Goal: Transaction & Acquisition: Purchase product/service

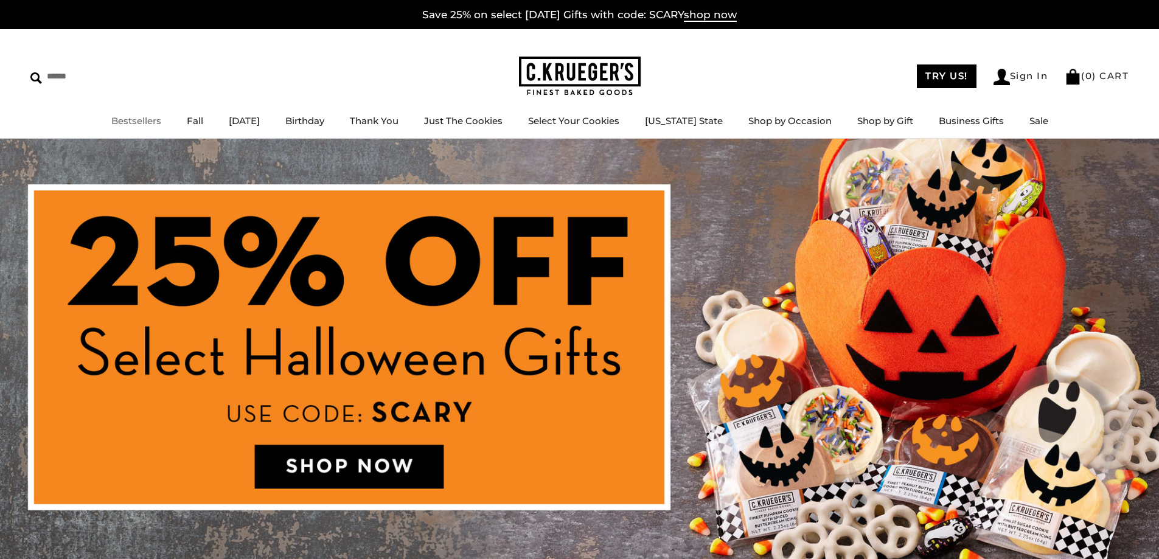
click at [145, 122] on link "Bestsellers" at bounding box center [136, 121] width 50 height 12
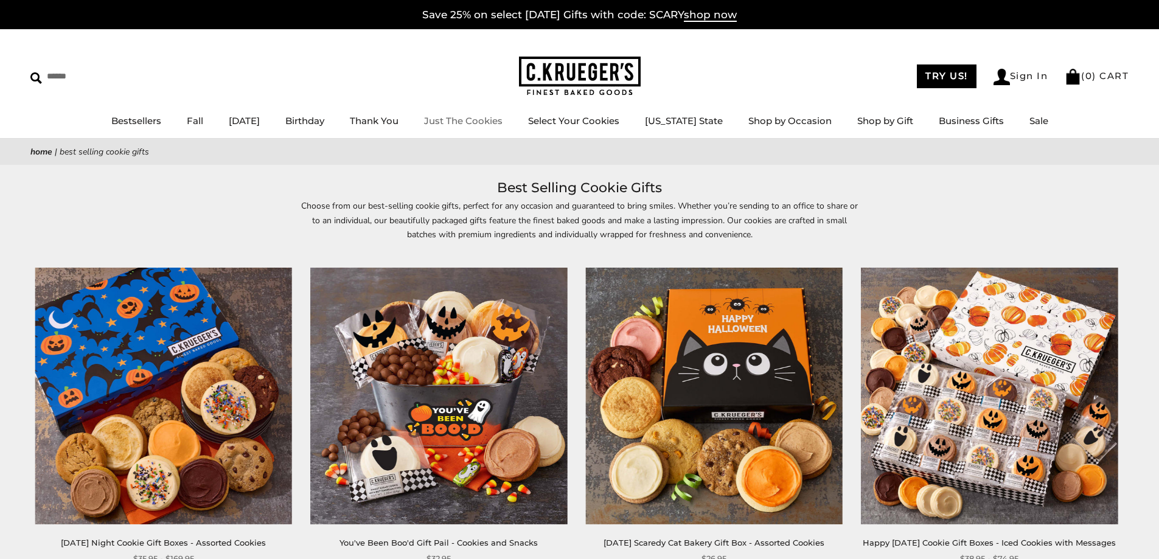
click at [481, 121] on link "Just The Cookies" at bounding box center [463, 121] width 78 height 12
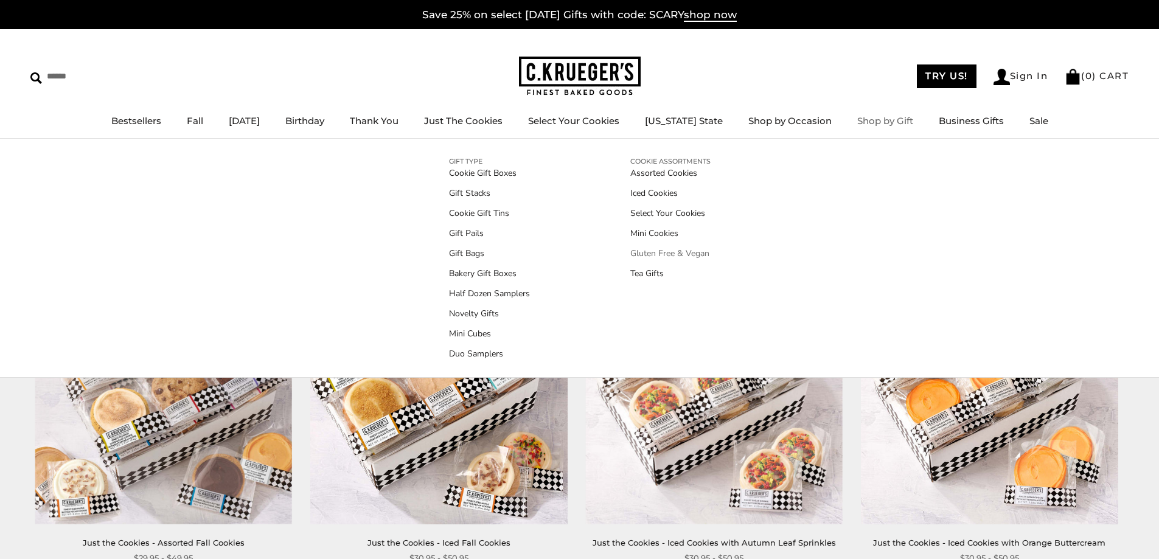
click at [660, 253] on link "Gluten Free & Vegan" at bounding box center [670, 253] width 80 height 13
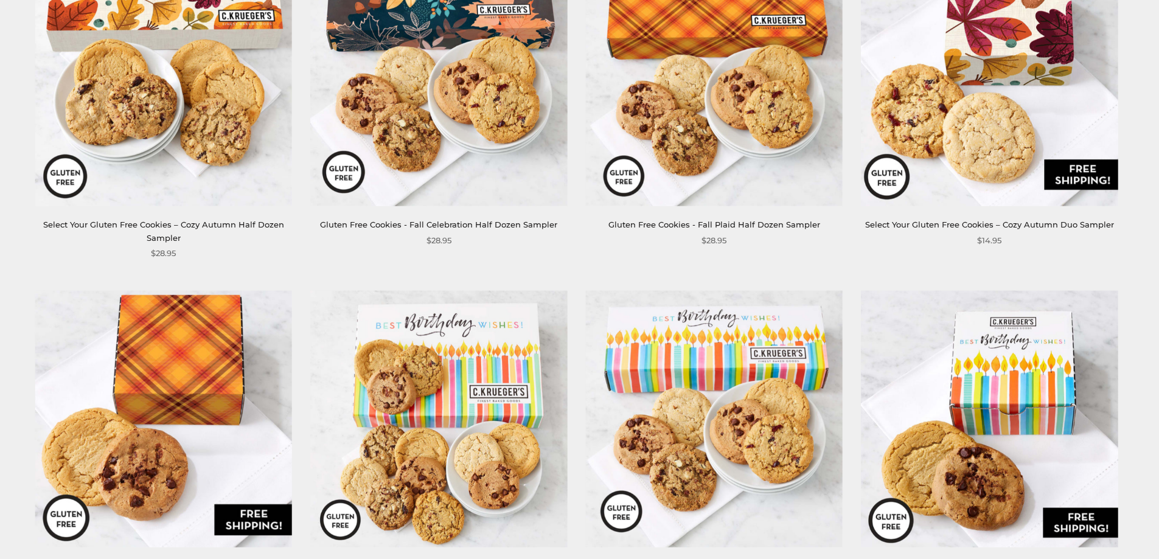
scroll to position [243, 0]
